Goal: Navigation & Orientation: Go to known website

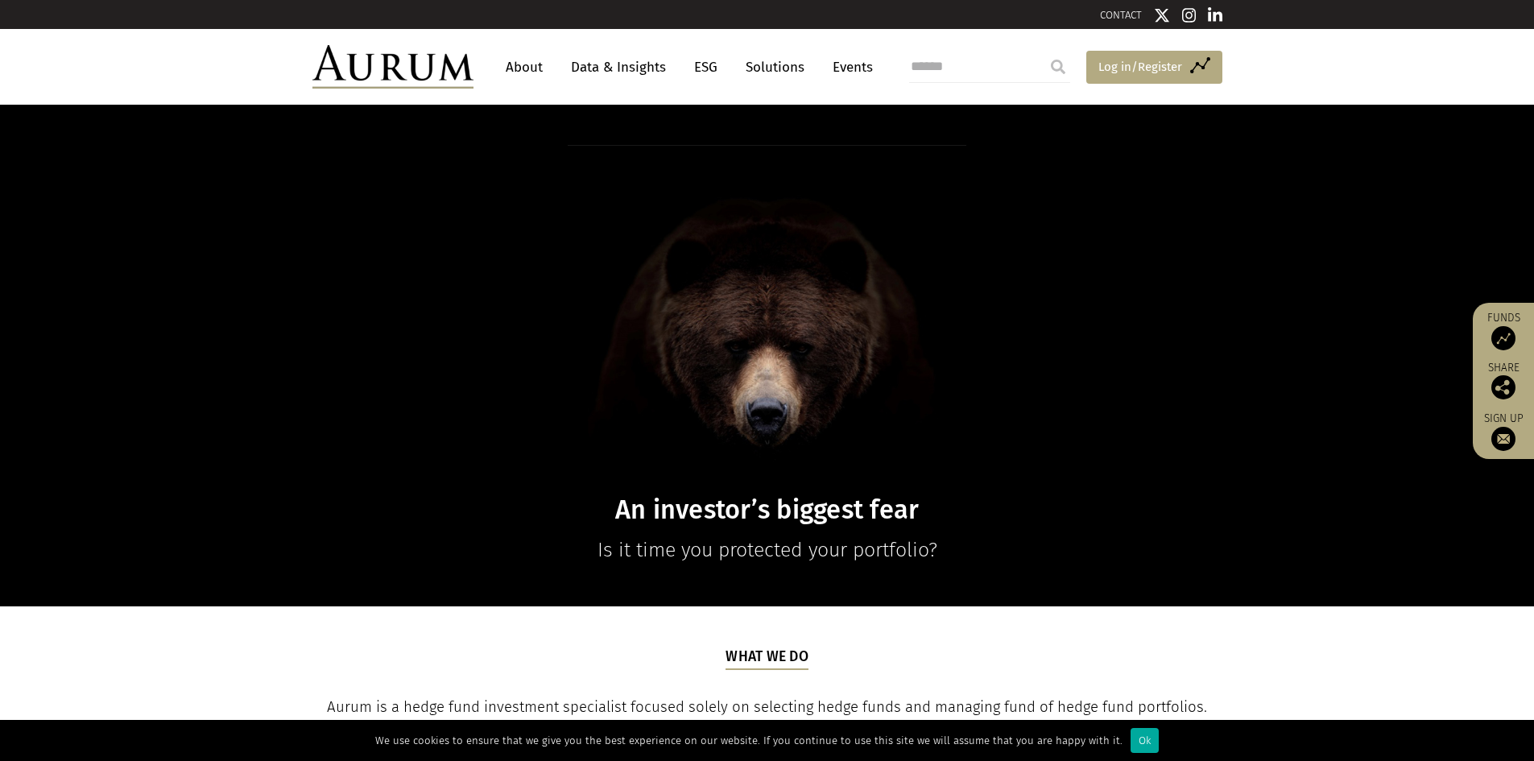
click at [1124, 63] on span "Log in/Register" at bounding box center [1140, 66] width 84 height 19
click at [772, 653] on h5 "What we do" at bounding box center [766, 658] width 83 height 23
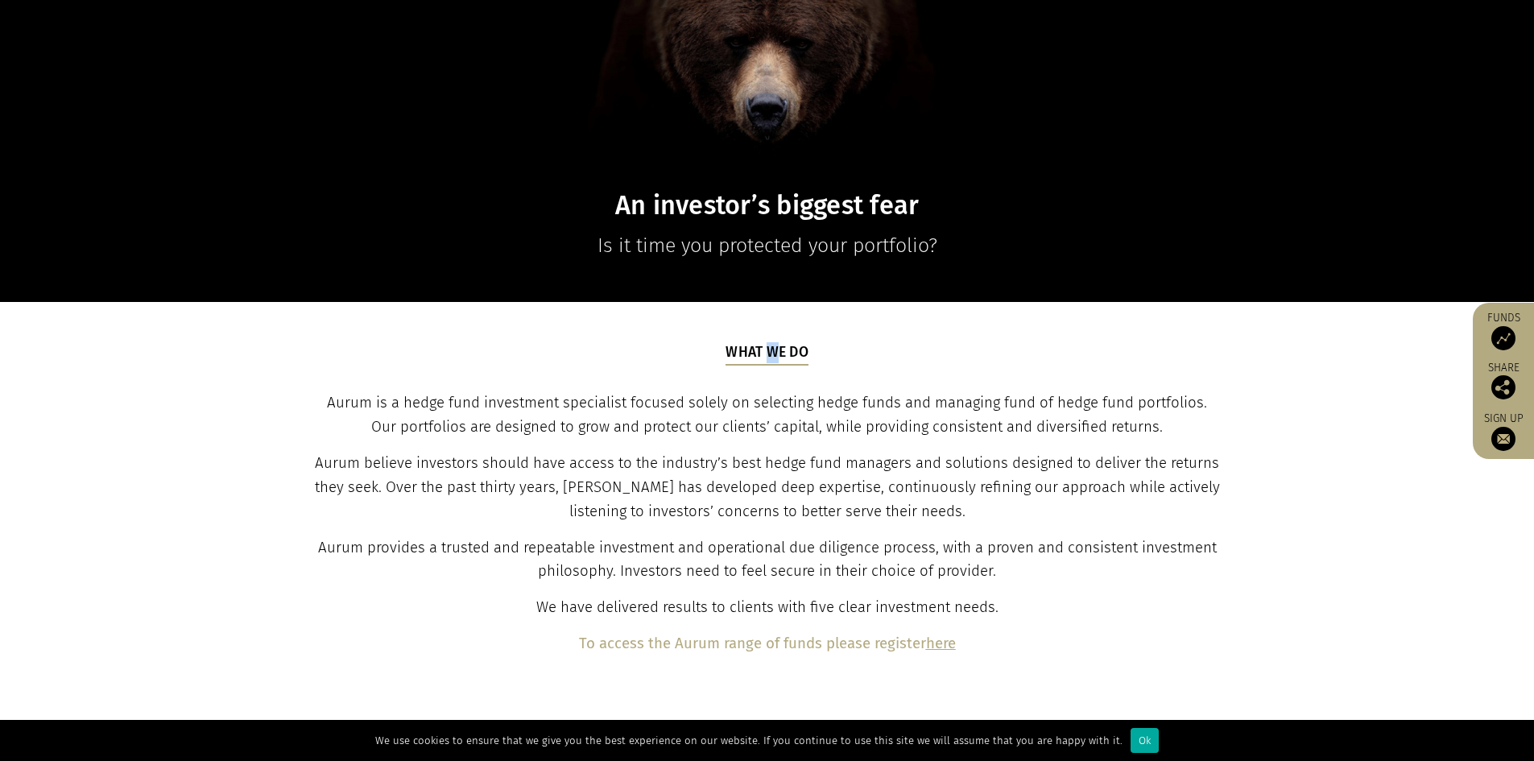
scroll to position [403, 0]
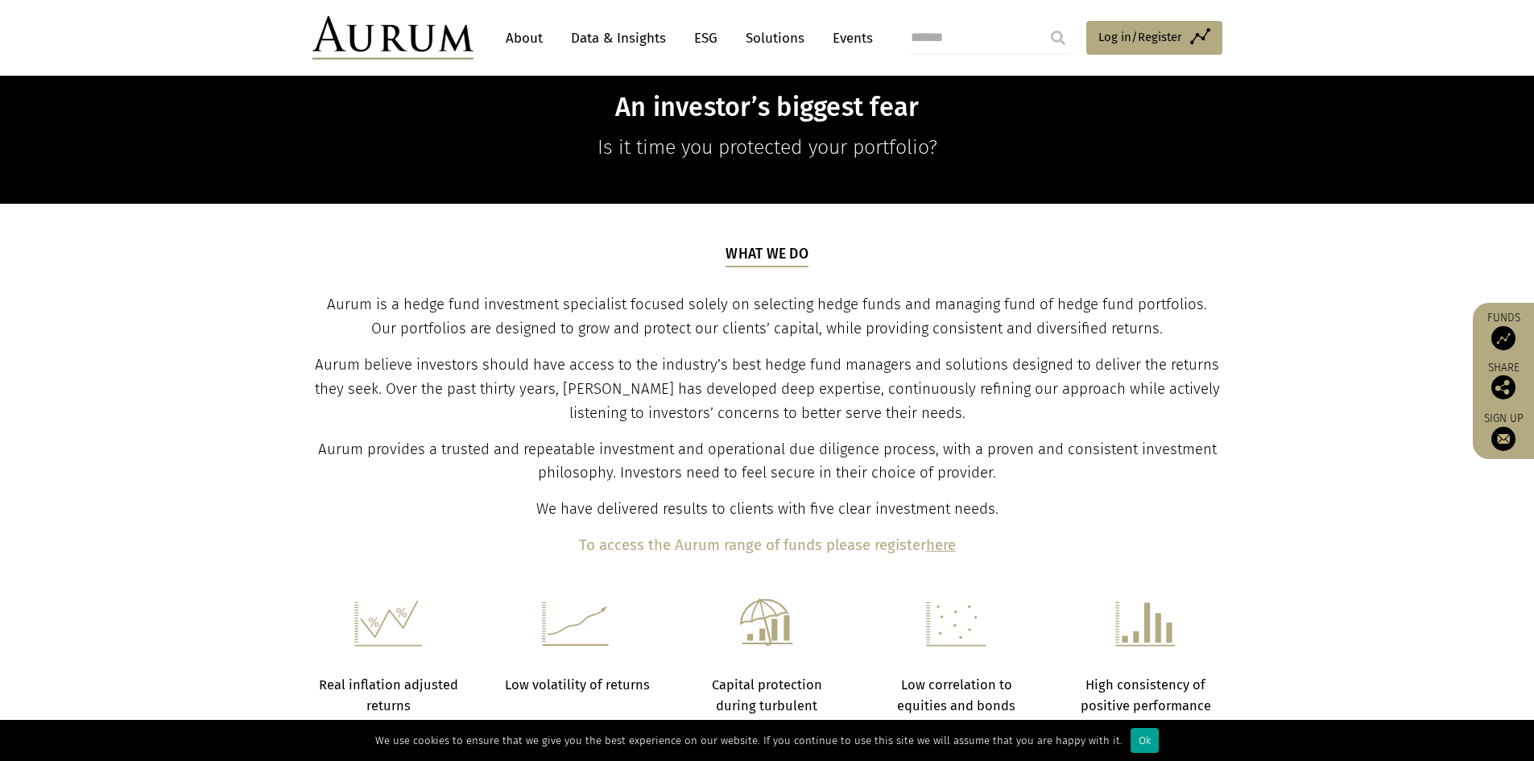
click at [1130, 738] on div "Ok" at bounding box center [1144, 740] width 28 height 25
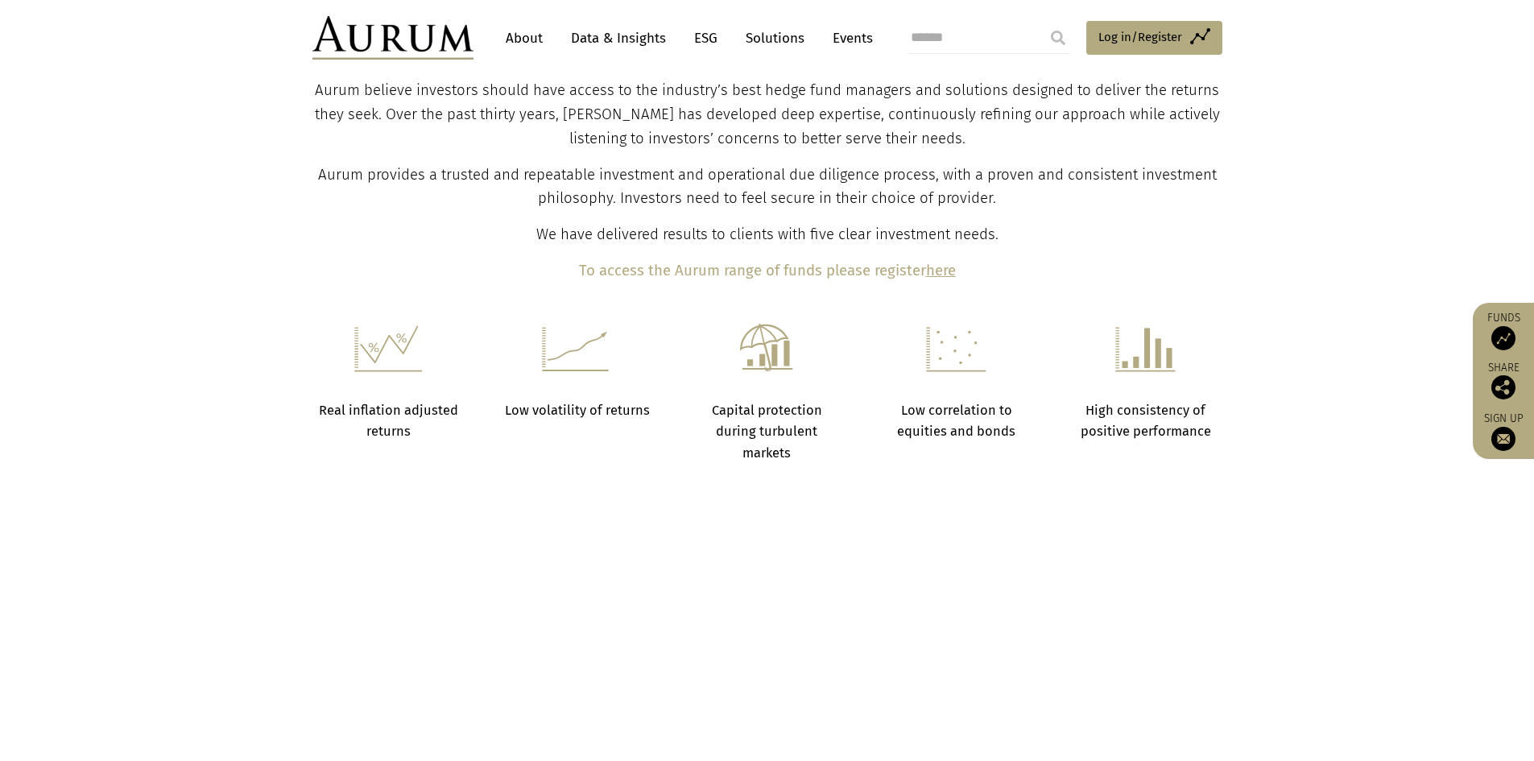
scroll to position [725, 0]
